Goal: Information Seeking & Learning: Learn about a topic

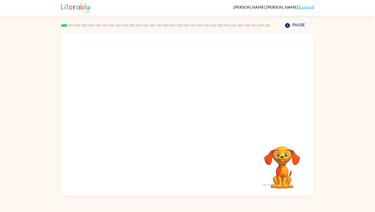
click at [120, 109] on video "Your browser must support playing .mp4 files to use Literably. Please try using…" at bounding box center [187, 85] width 252 height 102
click at [186, 115] on icon "button" at bounding box center [187, 117] width 9 height 9
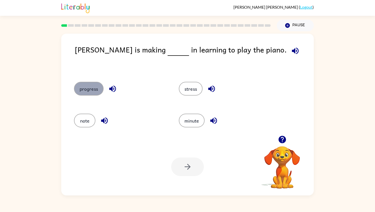
click at [96, 90] on button "progress" at bounding box center [89, 89] width 30 height 14
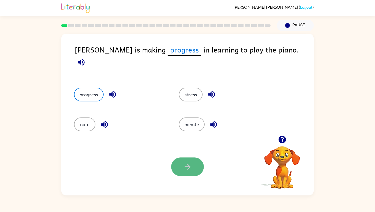
click at [194, 172] on button "button" at bounding box center [187, 167] width 33 height 19
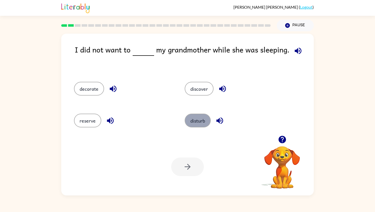
click at [199, 120] on button "disturb" at bounding box center [198, 121] width 26 height 14
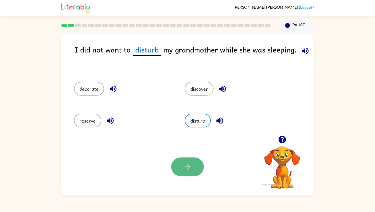
click at [193, 173] on button "button" at bounding box center [187, 167] width 33 height 19
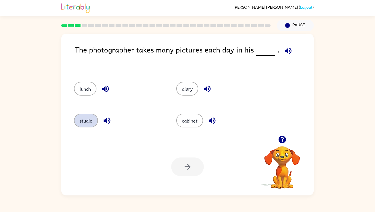
click at [86, 119] on button "studio" at bounding box center [86, 121] width 24 height 14
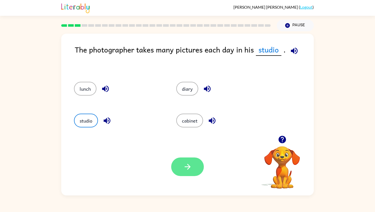
click at [188, 171] on icon "button" at bounding box center [187, 166] width 9 height 9
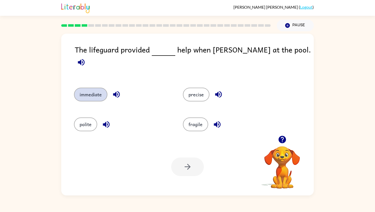
click at [95, 88] on button "immediate" at bounding box center [90, 95] width 33 height 14
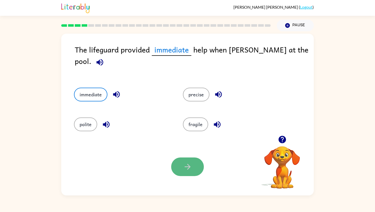
click at [184, 162] on icon "button" at bounding box center [187, 166] width 9 height 9
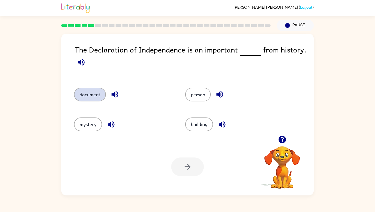
click at [88, 93] on button "document" at bounding box center [90, 95] width 32 height 14
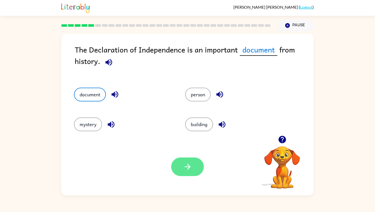
click at [186, 170] on icon "button" at bounding box center [187, 166] width 9 height 9
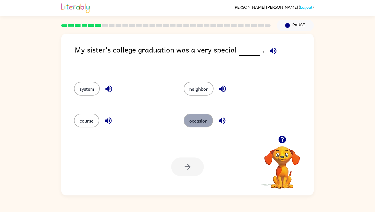
click at [201, 121] on button "occasion" at bounding box center [198, 121] width 29 height 14
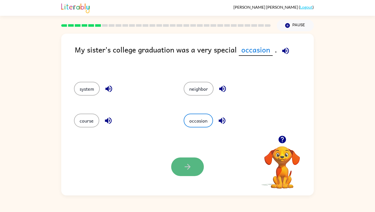
click at [183, 166] on icon "button" at bounding box center [187, 166] width 9 height 9
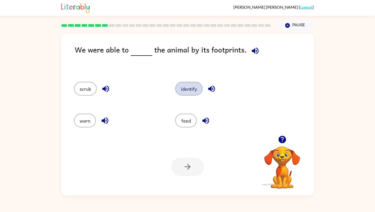
click at [186, 86] on button "identify" at bounding box center [188, 89] width 27 height 14
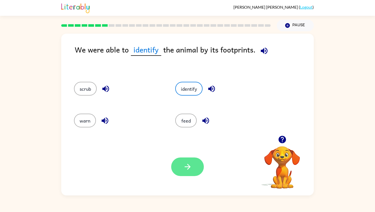
click at [185, 167] on icon "button" at bounding box center [187, 166] width 9 height 9
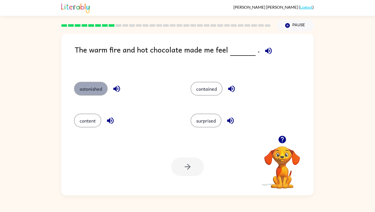
click at [94, 88] on button "astonished" at bounding box center [91, 89] width 34 height 14
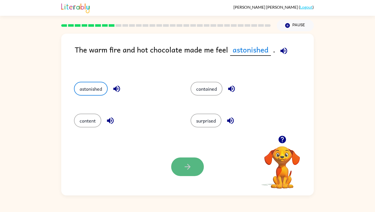
click at [178, 162] on button "button" at bounding box center [187, 167] width 33 height 19
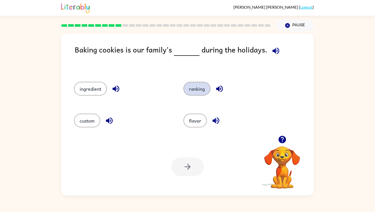
click at [197, 86] on button "ranking" at bounding box center [196, 89] width 27 height 14
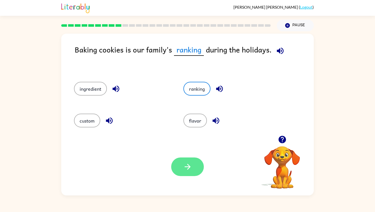
click at [189, 166] on icon "button" at bounding box center [187, 166] width 9 height 9
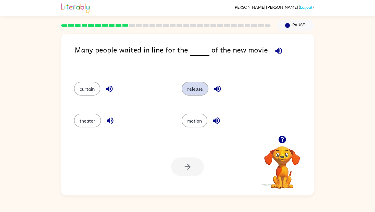
click at [197, 87] on button "release" at bounding box center [195, 89] width 27 height 14
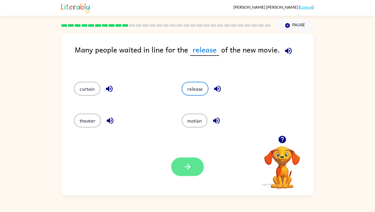
click at [186, 166] on icon "button" at bounding box center [187, 166] width 9 height 9
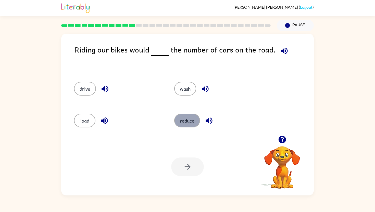
click at [179, 122] on button "reduce" at bounding box center [187, 121] width 26 height 14
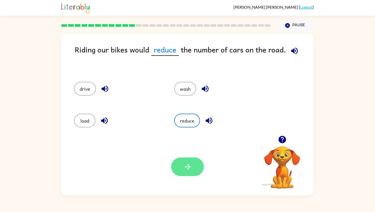
click at [185, 163] on icon "button" at bounding box center [187, 166] width 9 height 9
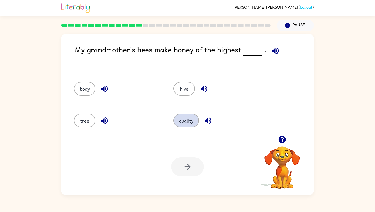
click at [177, 119] on button "quality" at bounding box center [186, 121] width 26 height 14
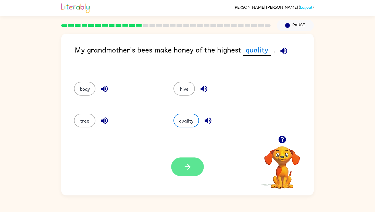
click at [184, 166] on icon "button" at bounding box center [187, 166] width 9 height 9
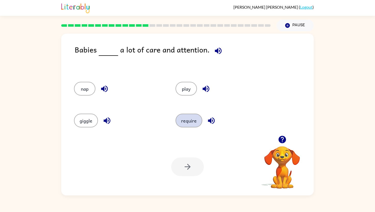
click at [184, 123] on button "require" at bounding box center [188, 121] width 27 height 14
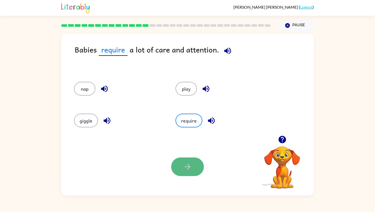
click at [187, 166] on icon "button" at bounding box center [187, 166] width 9 height 9
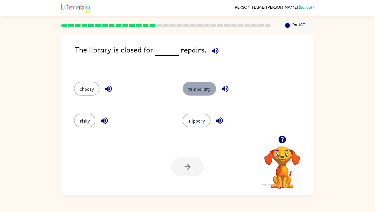
click at [201, 85] on button "temporary" at bounding box center [199, 89] width 33 height 14
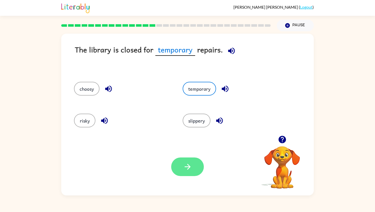
click at [185, 168] on icon "button" at bounding box center [187, 166] width 9 height 9
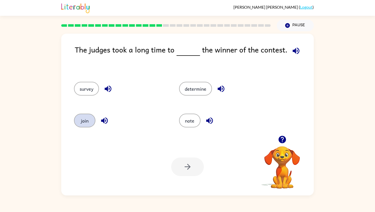
click at [88, 120] on button "join" at bounding box center [84, 121] width 21 height 14
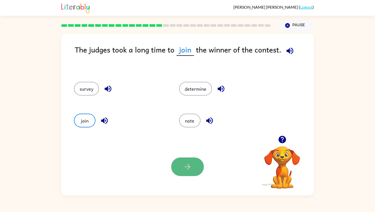
click at [192, 170] on button "button" at bounding box center [187, 167] width 33 height 19
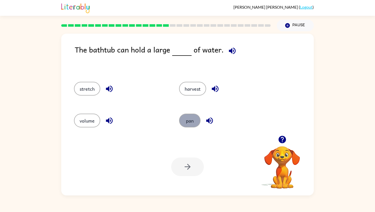
click at [193, 120] on button "pan" at bounding box center [189, 121] width 21 height 14
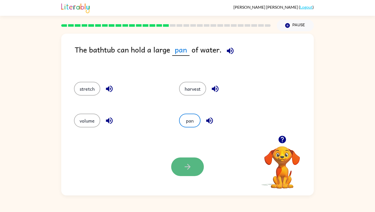
click at [191, 169] on icon "button" at bounding box center [187, 166] width 9 height 9
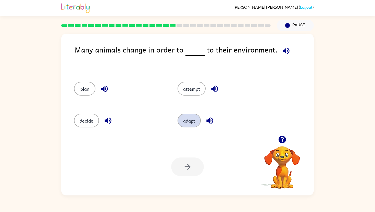
click at [189, 123] on button "adapt" at bounding box center [189, 121] width 23 height 14
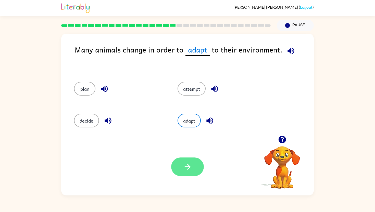
click at [186, 167] on icon "button" at bounding box center [187, 167] width 6 height 6
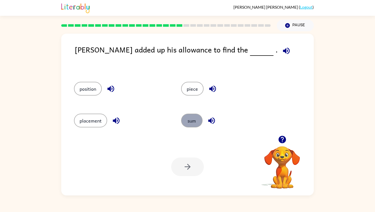
click at [194, 120] on button "sum" at bounding box center [191, 121] width 21 height 14
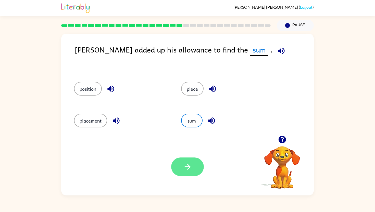
click at [190, 169] on icon "button" at bounding box center [187, 166] width 9 height 9
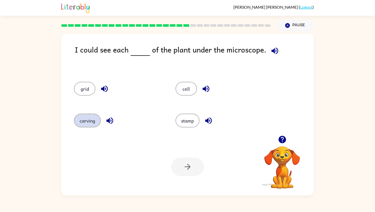
click at [78, 117] on button "carving" at bounding box center [87, 121] width 27 height 14
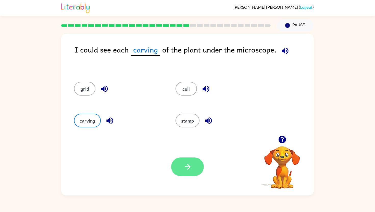
click at [186, 167] on icon "button" at bounding box center [187, 167] width 6 height 6
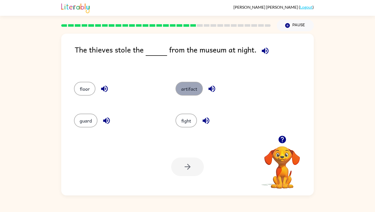
click at [182, 85] on button "artifact" at bounding box center [188, 89] width 27 height 14
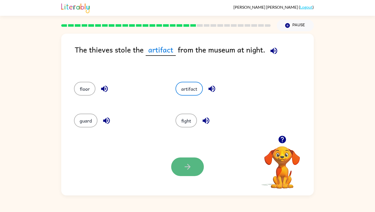
click at [194, 164] on button "button" at bounding box center [187, 167] width 33 height 19
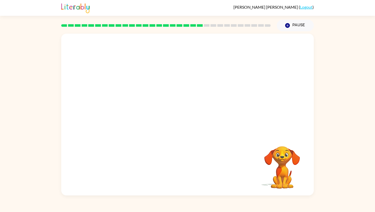
click at [131, 116] on video "Your browser must support playing .mp4 files to use Literably. Please try using…" at bounding box center [187, 85] width 252 height 102
click at [180, 123] on button "button" at bounding box center [187, 117] width 33 height 19
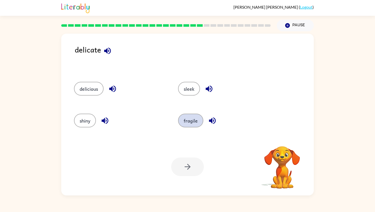
click at [190, 121] on button "fragile" at bounding box center [190, 121] width 25 height 14
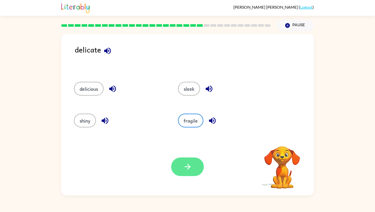
click at [185, 164] on icon "button" at bounding box center [187, 166] width 9 height 9
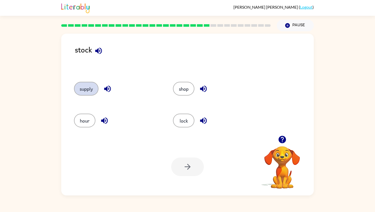
click at [88, 87] on button "supply" at bounding box center [86, 89] width 24 height 14
click at [188, 166] on icon "button" at bounding box center [187, 166] width 9 height 9
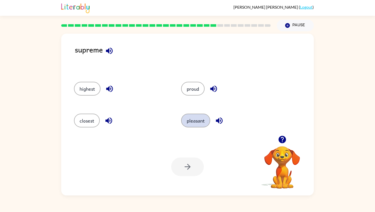
click at [191, 120] on button "pleasant" at bounding box center [195, 121] width 29 height 14
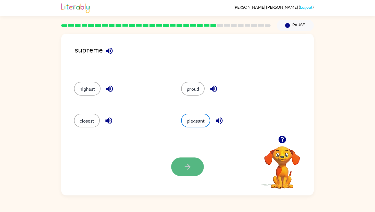
click at [192, 167] on button "button" at bounding box center [187, 167] width 33 height 19
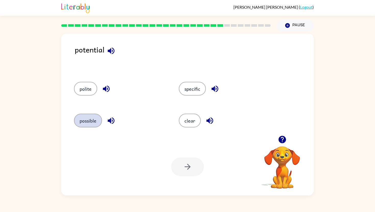
click at [89, 118] on button "possible" at bounding box center [88, 121] width 28 height 14
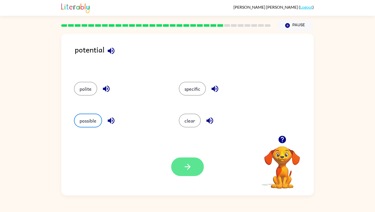
click at [199, 160] on button "button" at bounding box center [187, 167] width 33 height 19
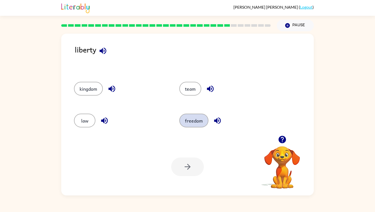
click at [194, 121] on button "freedom" at bounding box center [193, 121] width 29 height 14
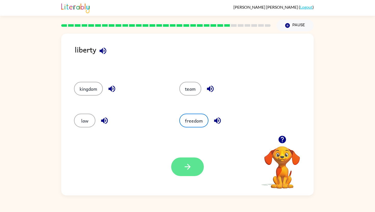
click at [183, 165] on icon "button" at bounding box center [187, 166] width 9 height 9
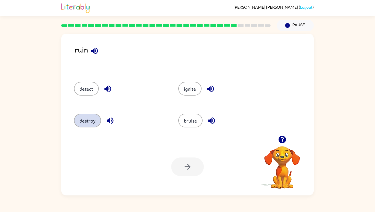
click at [91, 116] on button "destroy" at bounding box center [87, 121] width 27 height 14
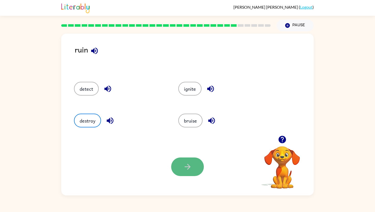
click at [184, 161] on button "button" at bounding box center [187, 167] width 33 height 19
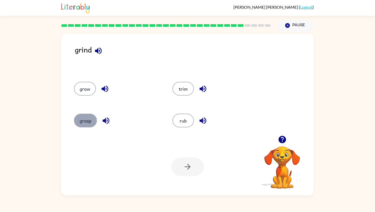
click at [88, 121] on button "grasp" at bounding box center [85, 121] width 23 height 14
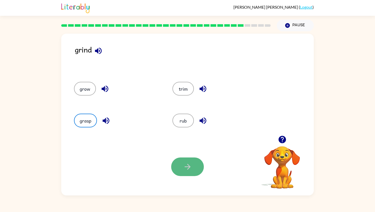
click at [188, 166] on icon "button" at bounding box center [187, 166] width 9 height 9
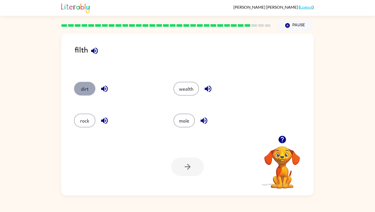
click at [84, 91] on button "dirt" at bounding box center [84, 89] width 21 height 14
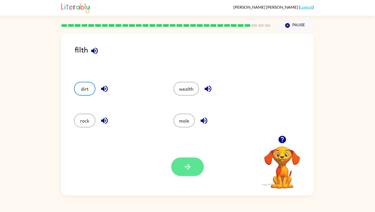
click at [188, 163] on icon "button" at bounding box center [187, 166] width 9 height 9
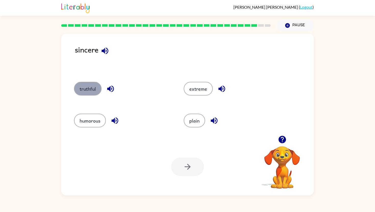
click at [87, 90] on button "truthful" at bounding box center [88, 89] width 28 height 14
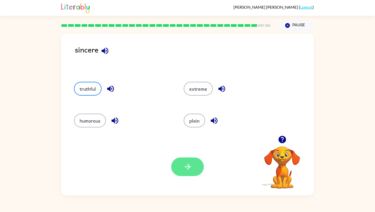
click at [196, 170] on button "button" at bounding box center [187, 167] width 33 height 19
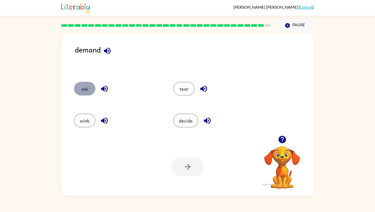
click at [84, 89] on button "ask" at bounding box center [84, 89] width 21 height 14
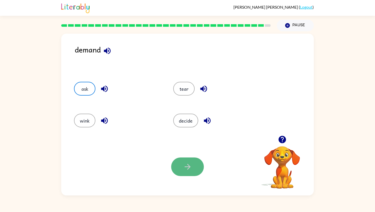
click at [187, 170] on icon "button" at bounding box center [187, 166] width 9 height 9
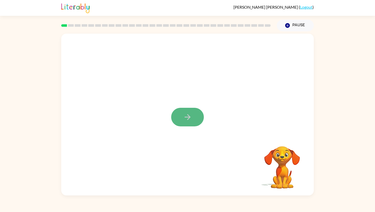
click at [188, 118] on icon "button" at bounding box center [187, 117] width 9 height 9
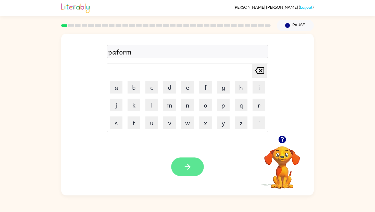
click at [190, 166] on icon "button" at bounding box center [187, 166] width 9 height 9
click at [182, 170] on button "button" at bounding box center [187, 167] width 33 height 19
click at [186, 162] on button "button" at bounding box center [187, 167] width 33 height 19
click at [187, 164] on icon "button" at bounding box center [187, 167] width 6 height 6
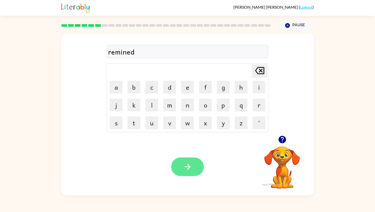
click at [188, 168] on icon "button" at bounding box center [187, 166] width 9 height 9
click at [192, 162] on button "button" at bounding box center [187, 167] width 33 height 19
click at [193, 163] on button "button" at bounding box center [187, 167] width 33 height 19
click at [195, 165] on button "button" at bounding box center [187, 167] width 33 height 19
click at [191, 165] on icon "button" at bounding box center [187, 166] width 9 height 9
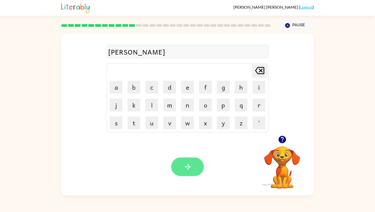
click at [183, 169] on icon "button" at bounding box center [187, 166] width 9 height 9
click at [185, 165] on icon "button" at bounding box center [187, 166] width 9 height 9
click at [190, 166] on icon "button" at bounding box center [187, 166] width 9 height 9
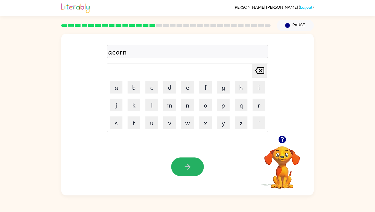
click at [190, 166] on icon "button" at bounding box center [187, 166] width 9 height 9
click at [187, 167] on icon "button" at bounding box center [187, 166] width 9 height 9
click at [191, 169] on icon "button" at bounding box center [187, 166] width 9 height 9
click at [188, 168] on icon "button" at bounding box center [187, 167] width 6 height 6
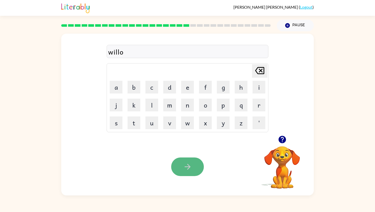
click at [189, 169] on icon "button" at bounding box center [187, 166] width 9 height 9
click at [184, 170] on icon "button" at bounding box center [187, 166] width 9 height 9
click at [193, 168] on button "button" at bounding box center [187, 167] width 33 height 19
click at [184, 162] on button "button" at bounding box center [187, 167] width 33 height 19
click at [190, 164] on icon "button" at bounding box center [187, 166] width 9 height 9
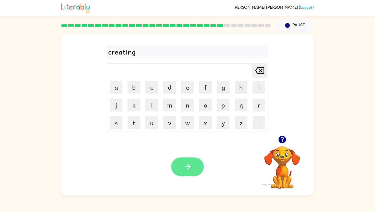
click at [189, 170] on icon "button" at bounding box center [187, 166] width 9 height 9
click at [189, 164] on icon "button" at bounding box center [187, 166] width 9 height 9
click at [190, 166] on icon "button" at bounding box center [187, 166] width 9 height 9
click at [195, 168] on button "button" at bounding box center [187, 167] width 33 height 19
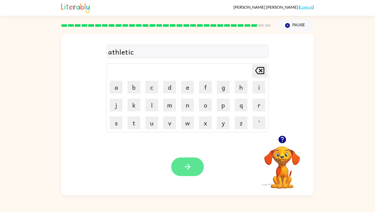
click at [187, 168] on icon "button" at bounding box center [187, 166] width 9 height 9
click at [180, 160] on button "button" at bounding box center [187, 167] width 33 height 19
